Goal: Use online tool/utility: Utilize a website feature to perform a specific function

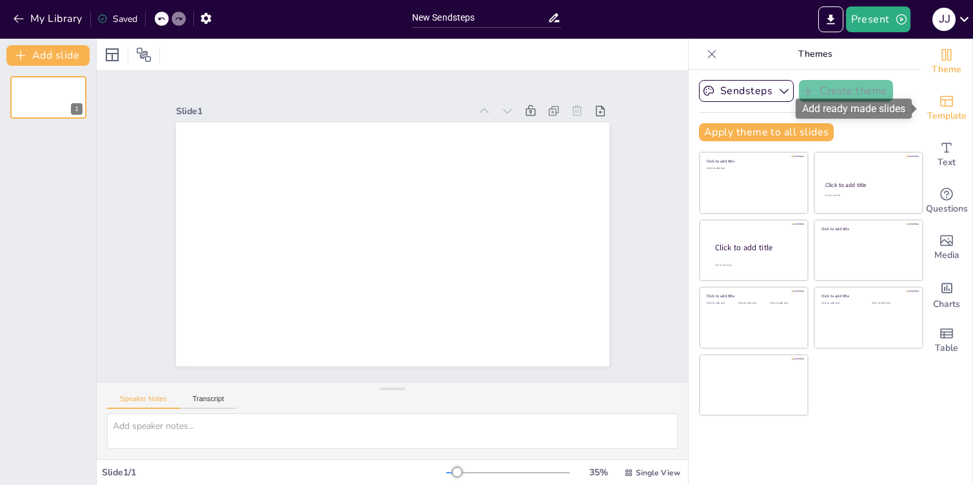
click at [952, 112] on span "Template" at bounding box center [946, 116] width 39 height 14
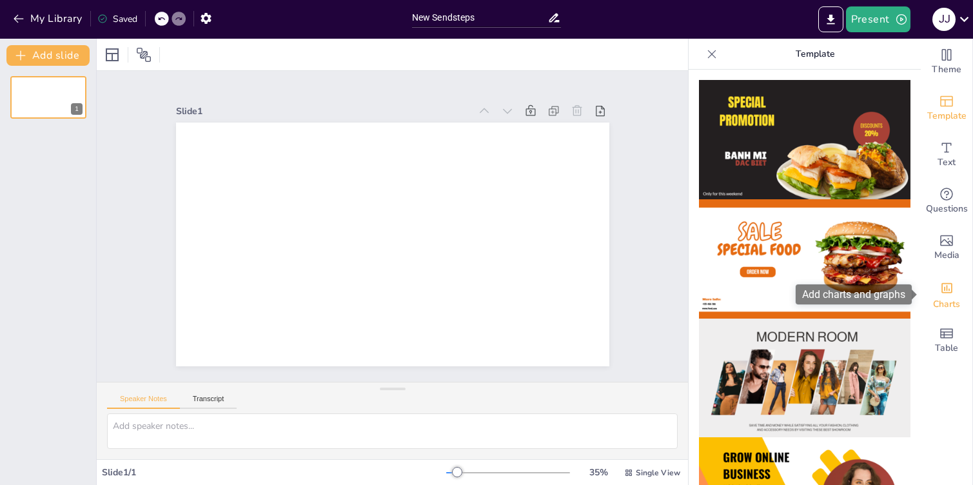
click at [948, 288] on icon "Add charts and graphs" at bounding box center [946, 288] width 11 height 10
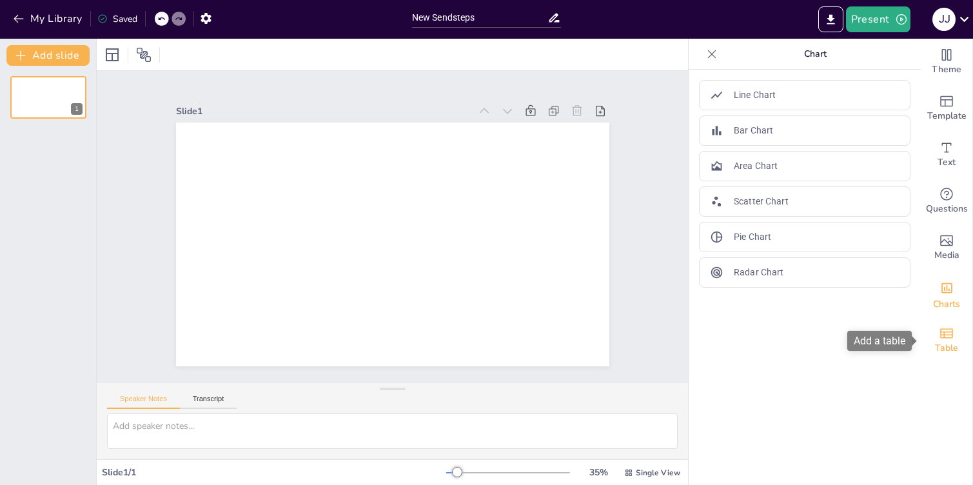
click at [955, 342] on span "Table" at bounding box center [946, 348] width 23 height 14
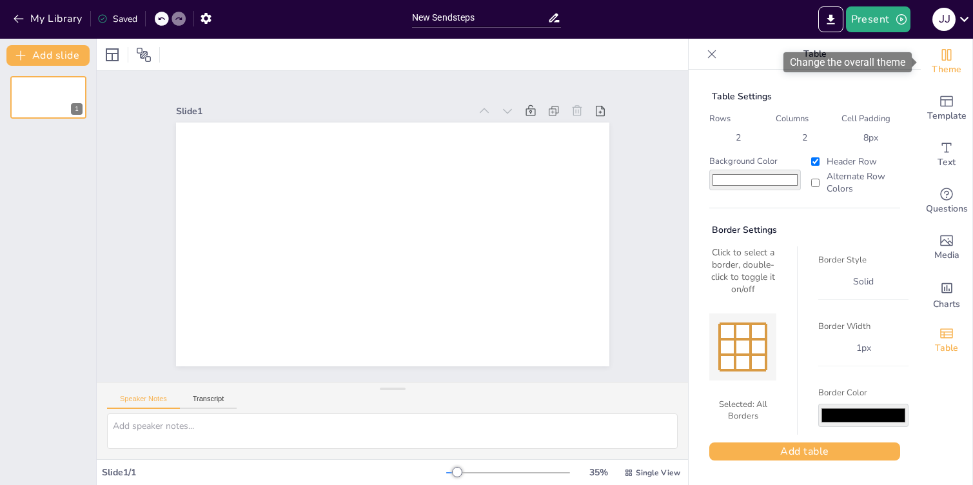
click at [945, 69] on span "Theme" at bounding box center [946, 70] width 30 height 14
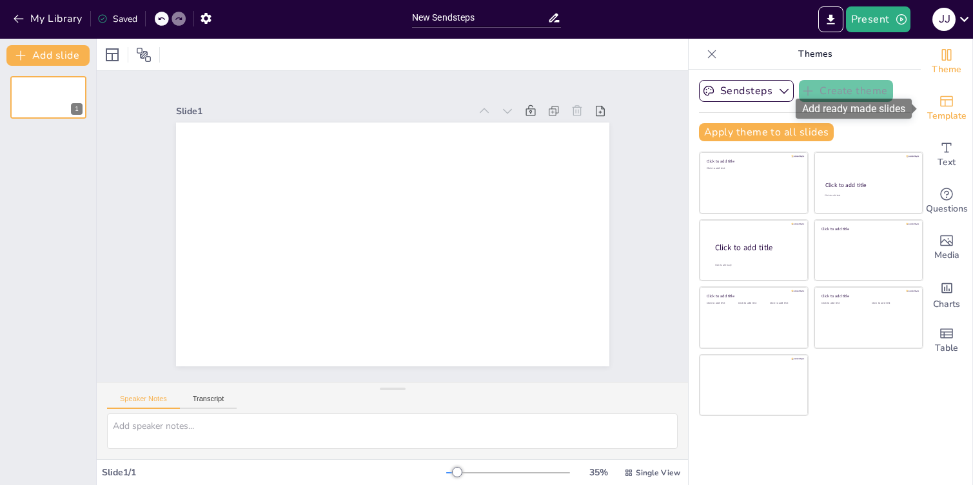
click at [944, 110] on span "Template" at bounding box center [946, 116] width 39 height 14
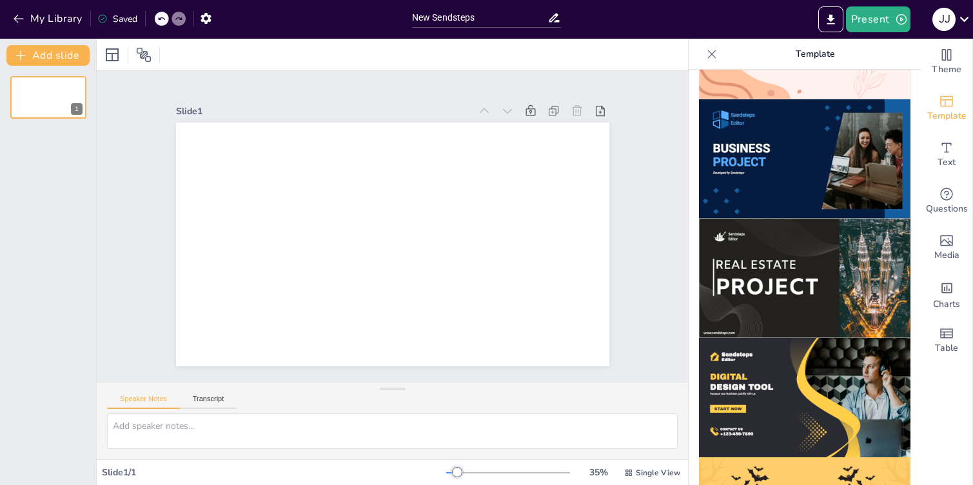
scroll to position [1273, 0]
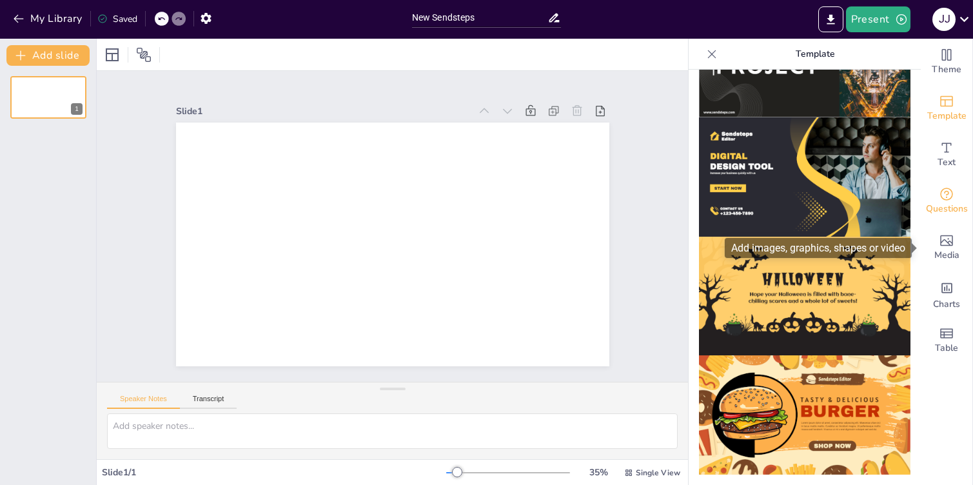
drag, startPoint x: 946, startPoint y: 246, endPoint x: 945, endPoint y: 220, distance: 25.8
click at [946, 246] on icon "Add images, graphics, shapes or video" at bounding box center [946, 240] width 15 height 15
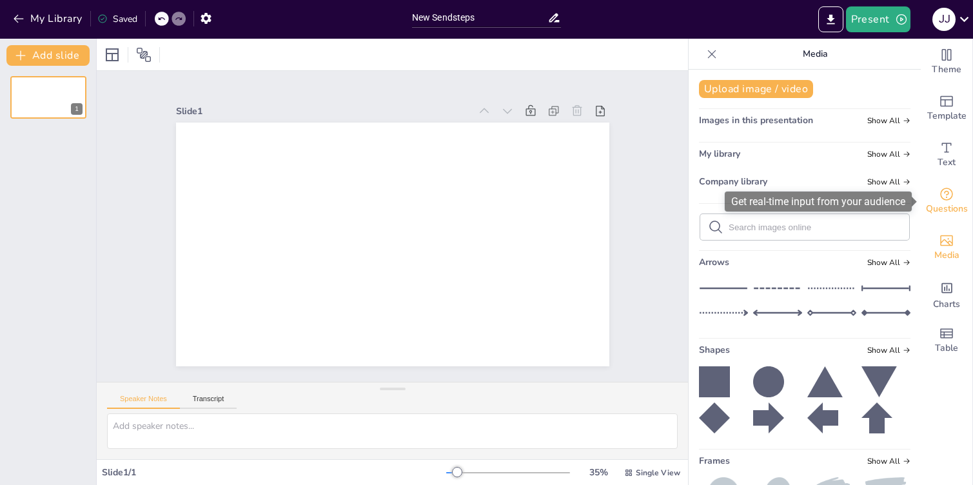
click at [944, 200] on icon "Get real-time input from your audience" at bounding box center [946, 193] width 15 height 15
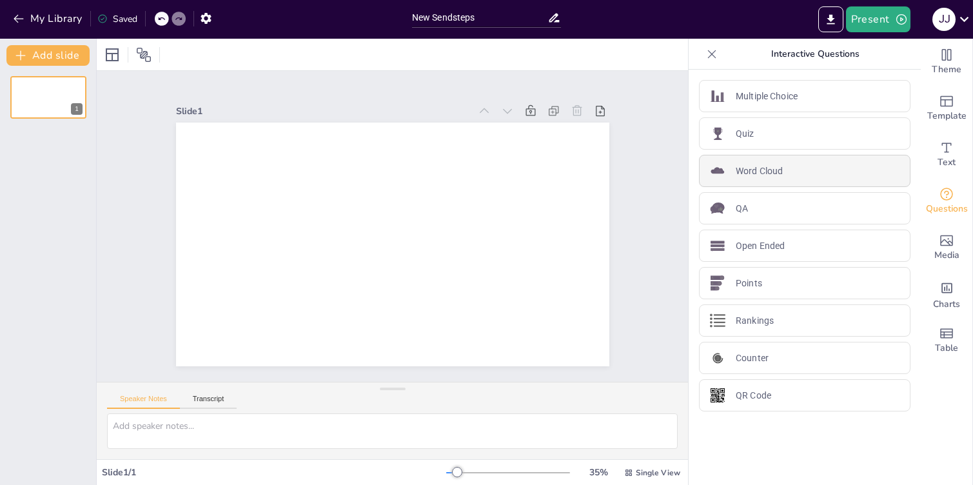
click at [726, 166] on div "Word Cloud" at bounding box center [804, 171] width 211 height 32
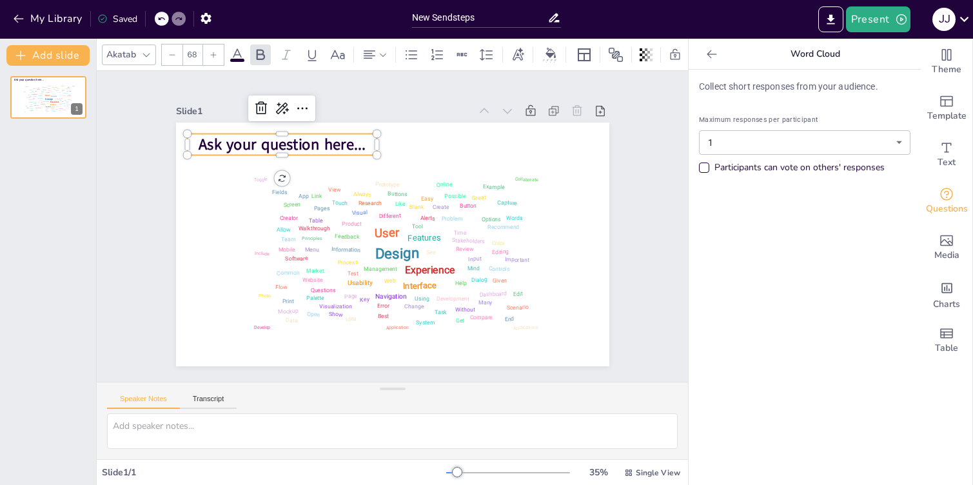
click at [308, 151] on span "Ask your question here..." at bounding box center [282, 144] width 167 height 21
click at [276, 147] on span "Ask your question here..." at bounding box center [282, 147] width 167 height 21
click at [302, 150] on span "Ask your question here..." at bounding box center [282, 147] width 167 height 21
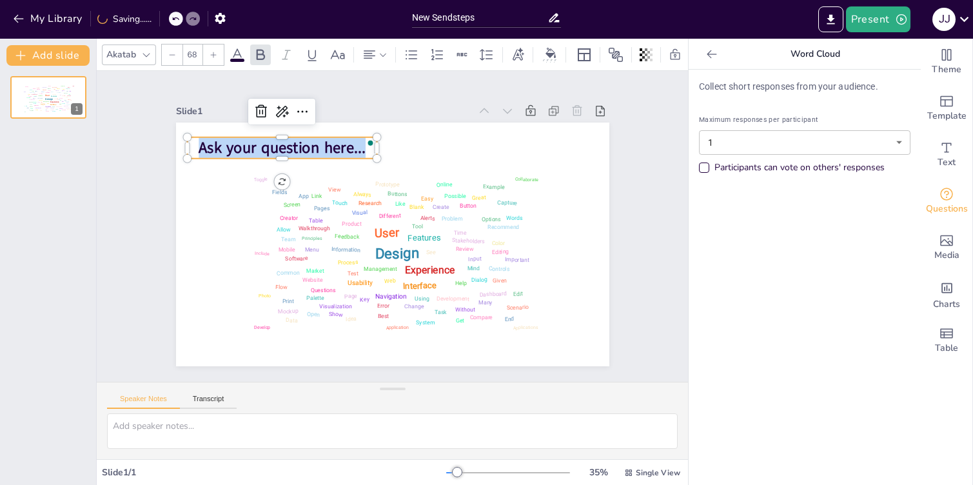
click at [302, 150] on span "Ask your question here..." at bounding box center [282, 147] width 167 height 21
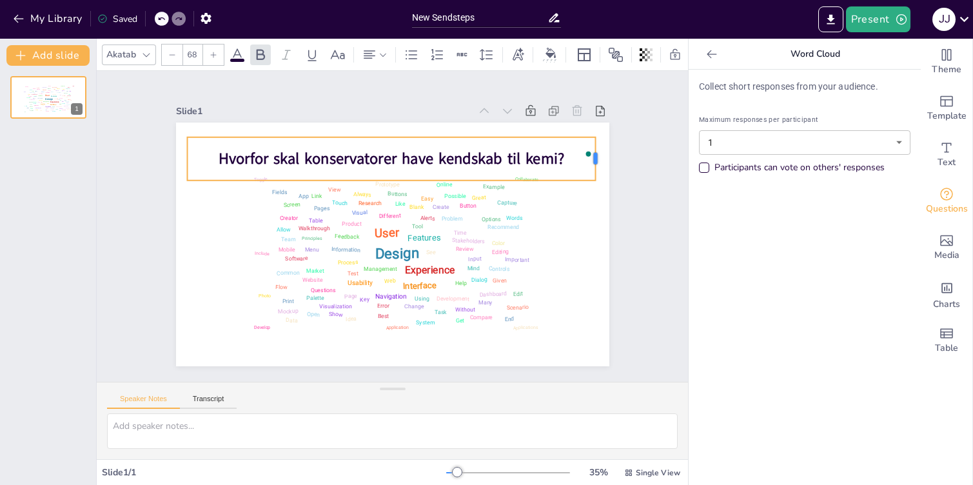
drag, startPoint x: 376, startPoint y: 158, endPoint x: 594, endPoint y: 145, distance: 218.3
click at [595, 146] on div at bounding box center [600, 158] width 10 height 43
click at [889, 141] on body "My Library Saved New Sendsteps Present J J Document fonts Akatab Popular fonts …" at bounding box center [486, 242] width 973 height 485
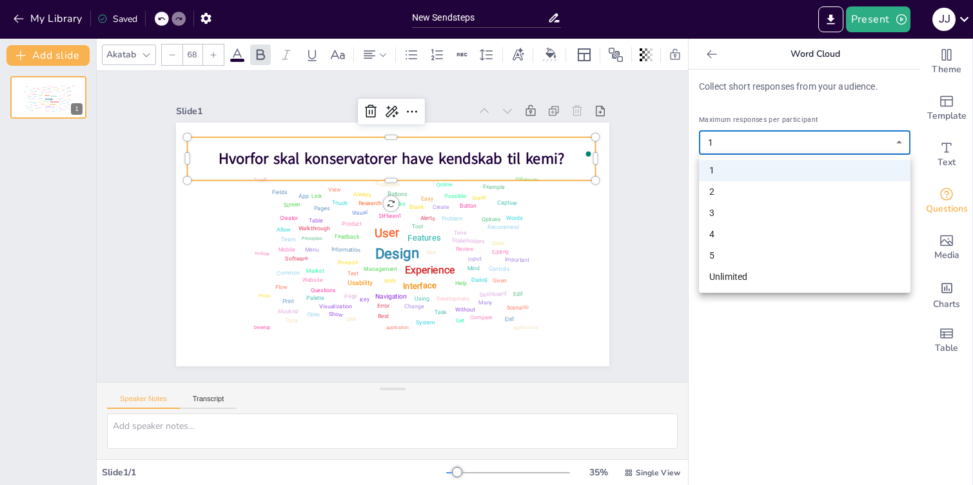
click at [732, 217] on li "3" at bounding box center [804, 212] width 211 height 21
type input "3"
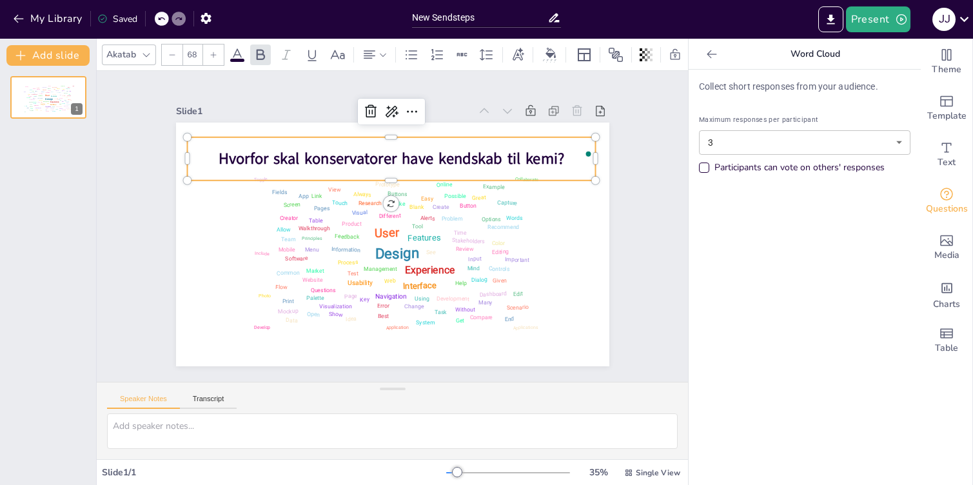
click at [703, 169] on div "Participants can vote on others' responses" at bounding box center [704, 167] width 6 height 6
click at [811, 350] on div "Collect short responses from your audience. Maximum responses per participant 3…" at bounding box center [804, 277] width 232 height 415
